Goal: Task Accomplishment & Management: Manage account settings

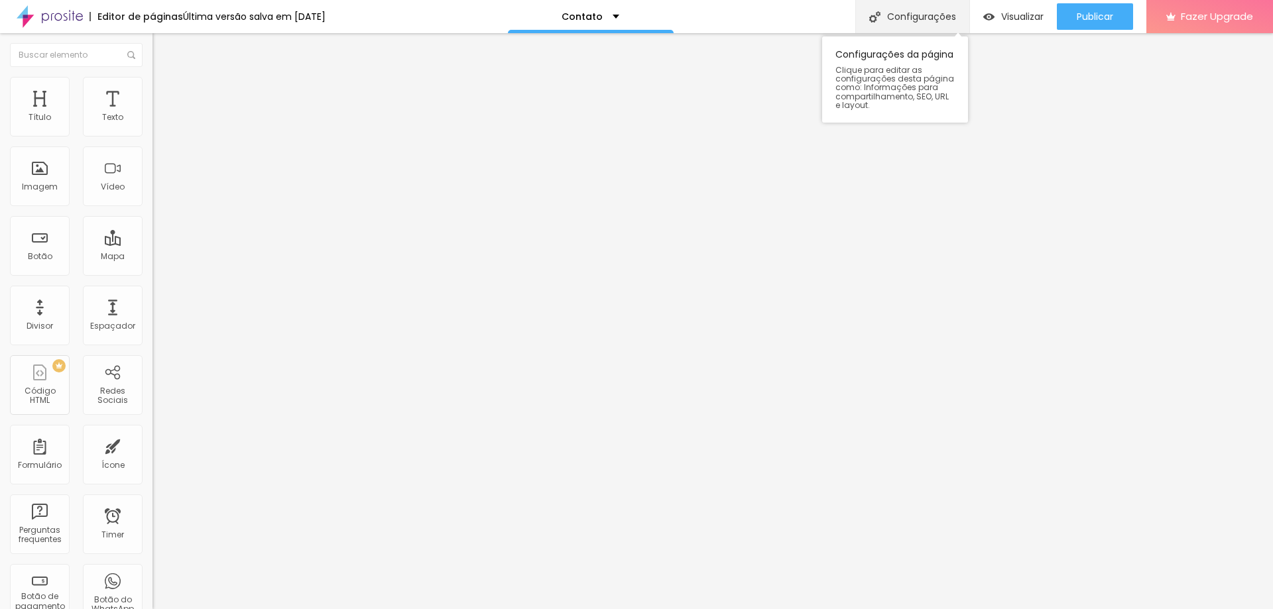
click at [918, 9] on div "Configurações" at bounding box center [912, 16] width 114 height 33
